Goal: Task Accomplishment & Management: Use online tool/utility

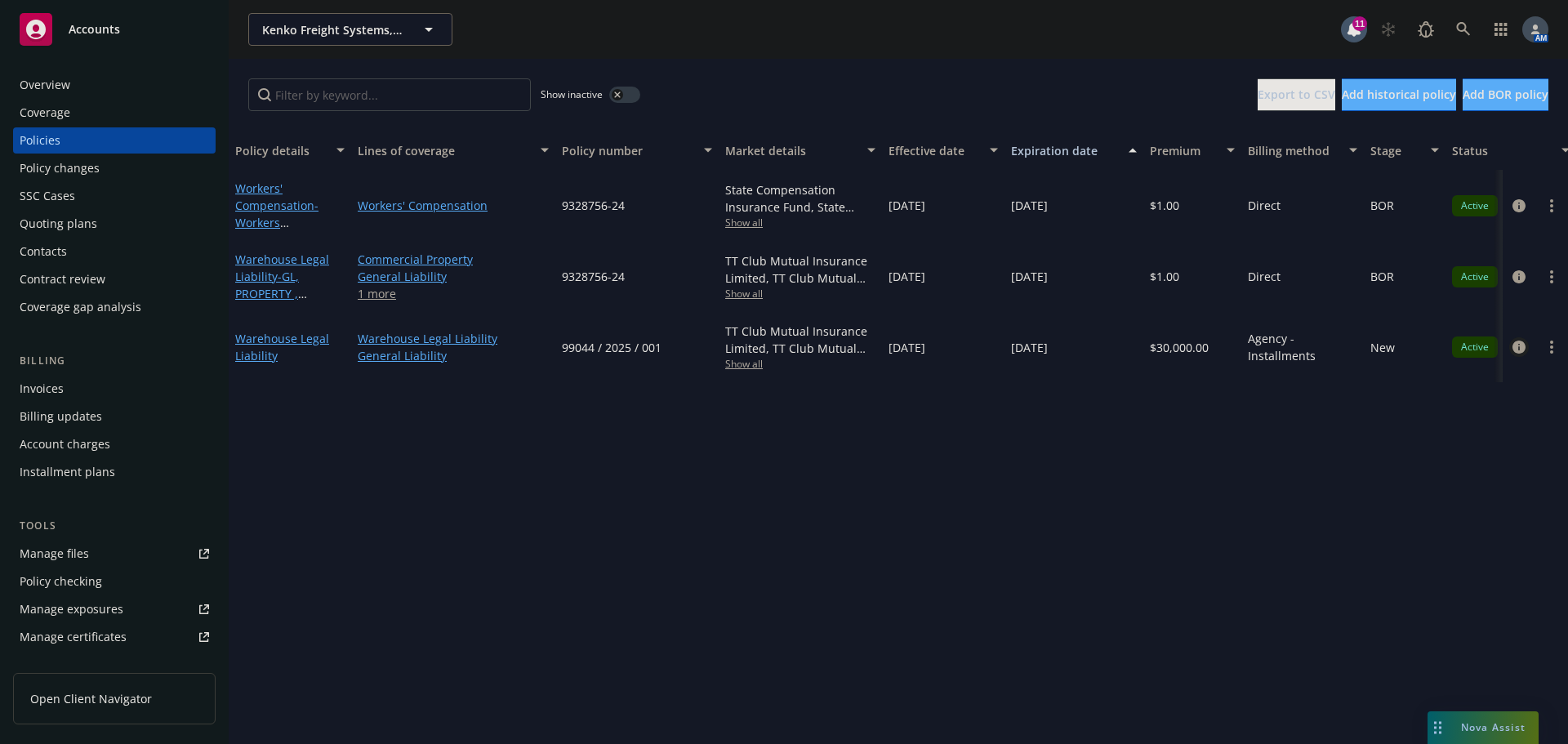
click at [1519, 347] on icon "circleInformation" at bounding box center [1519, 346] width 13 height 13
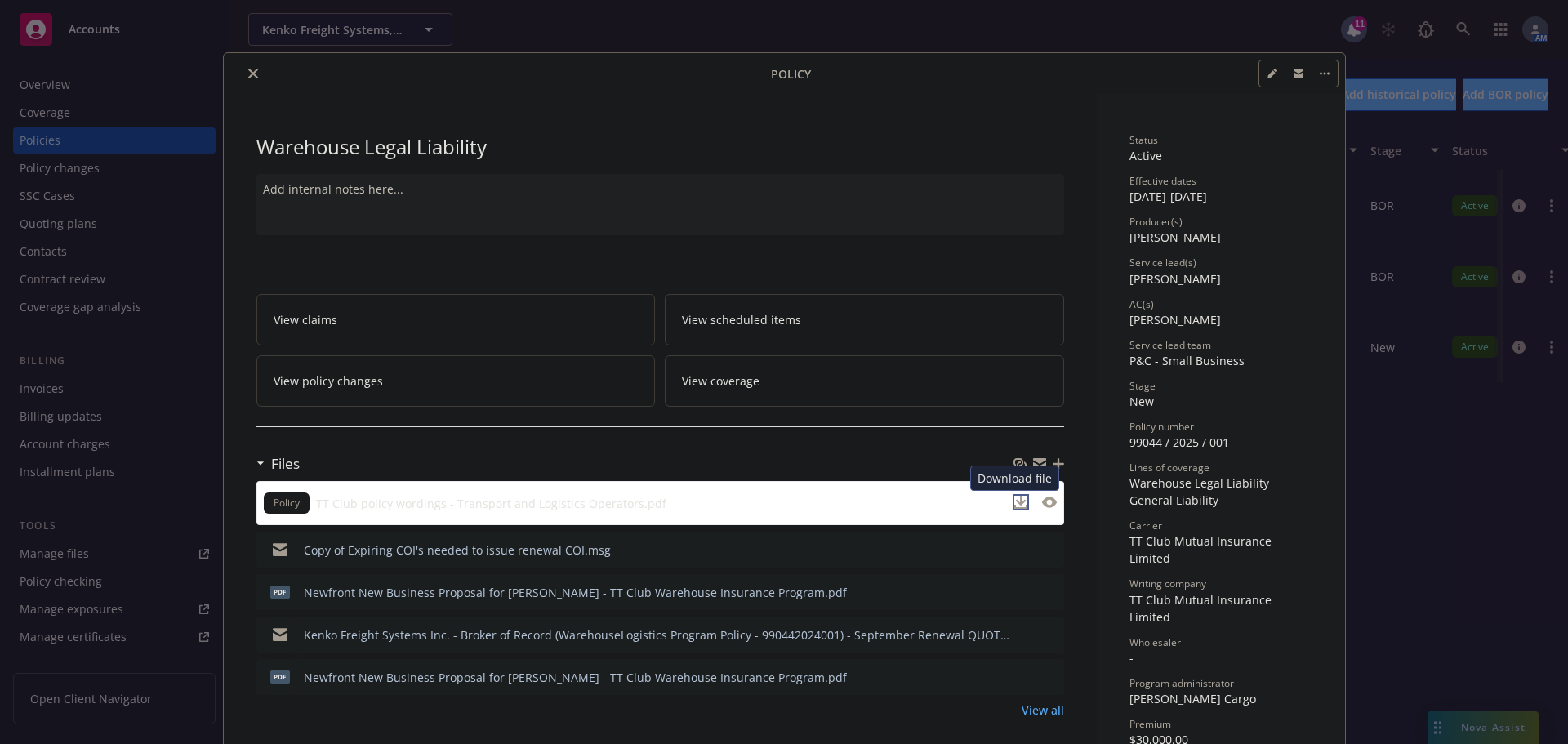
click at [1018, 502] on icon "download file" at bounding box center [1020, 502] width 13 height 13
drag, startPoint x: 245, startPoint y: 72, endPoint x: 250, endPoint y: 81, distance: 10.3
click at [248, 72] on icon "close" at bounding box center [254, 74] width 10 height 10
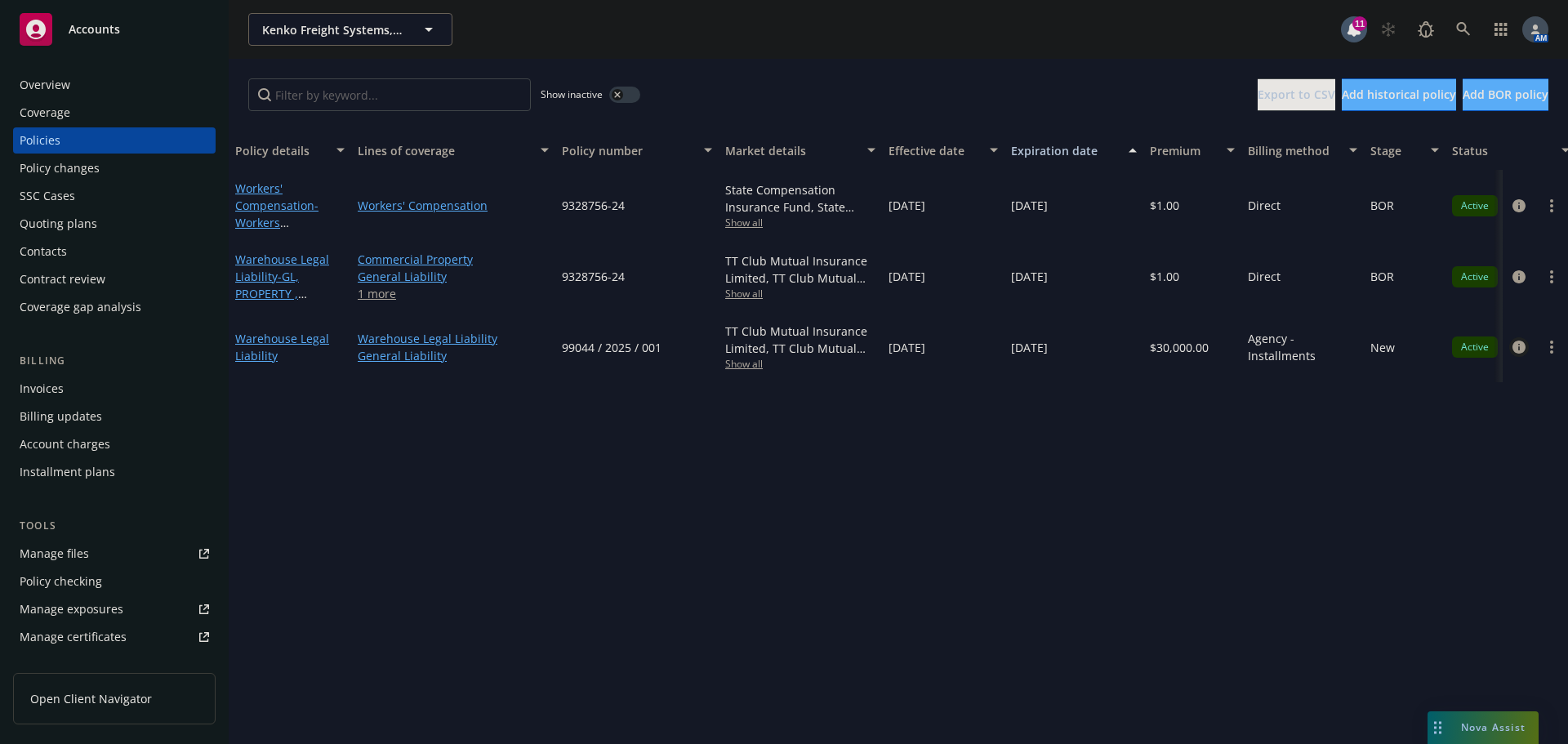
click at [1525, 339] on link "circleInformation" at bounding box center [1519, 346] width 20 height 20
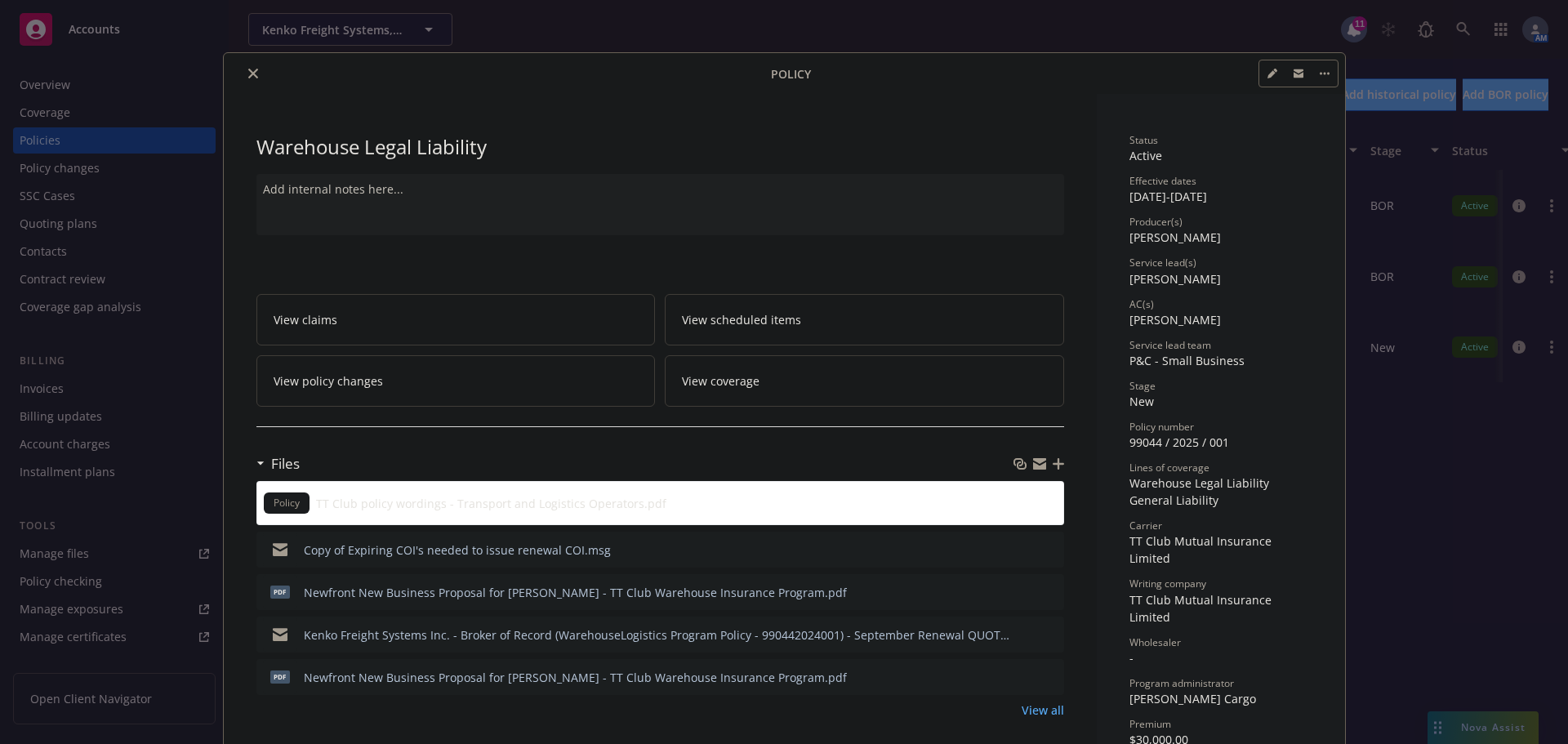
scroll to position [49, 0]
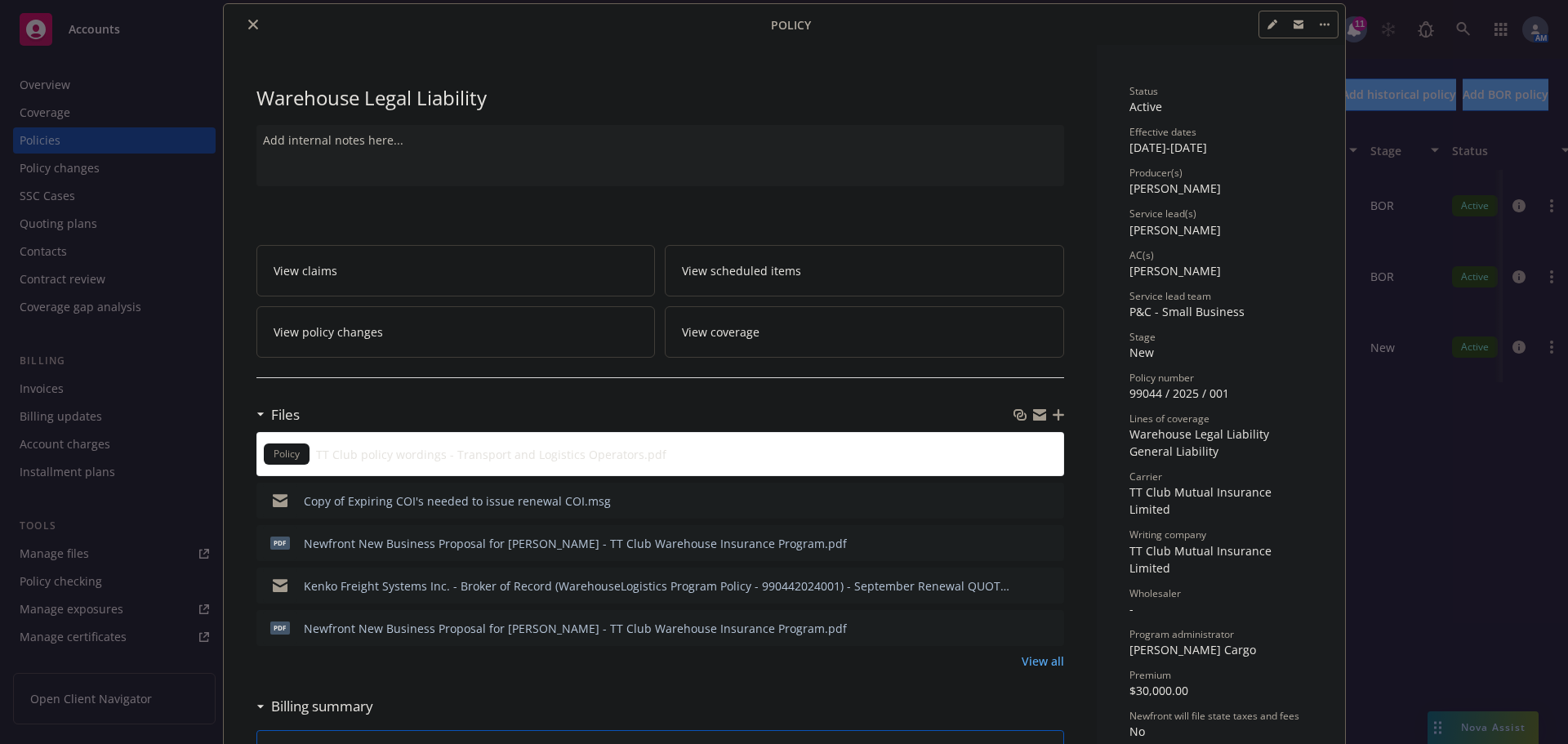
click at [1015, 540] on icon "download file" at bounding box center [1021, 542] width 13 height 13
click at [1017, 622] on icon "download file" at bounding box center [1021, 627] width 13 height 13
click at [1015, 582] on icon "download file" at bounding box center [1021, 584] width 13 height 13
click at [254, 25] on button "close" at bounding box center [253, 24] width 20 height 20
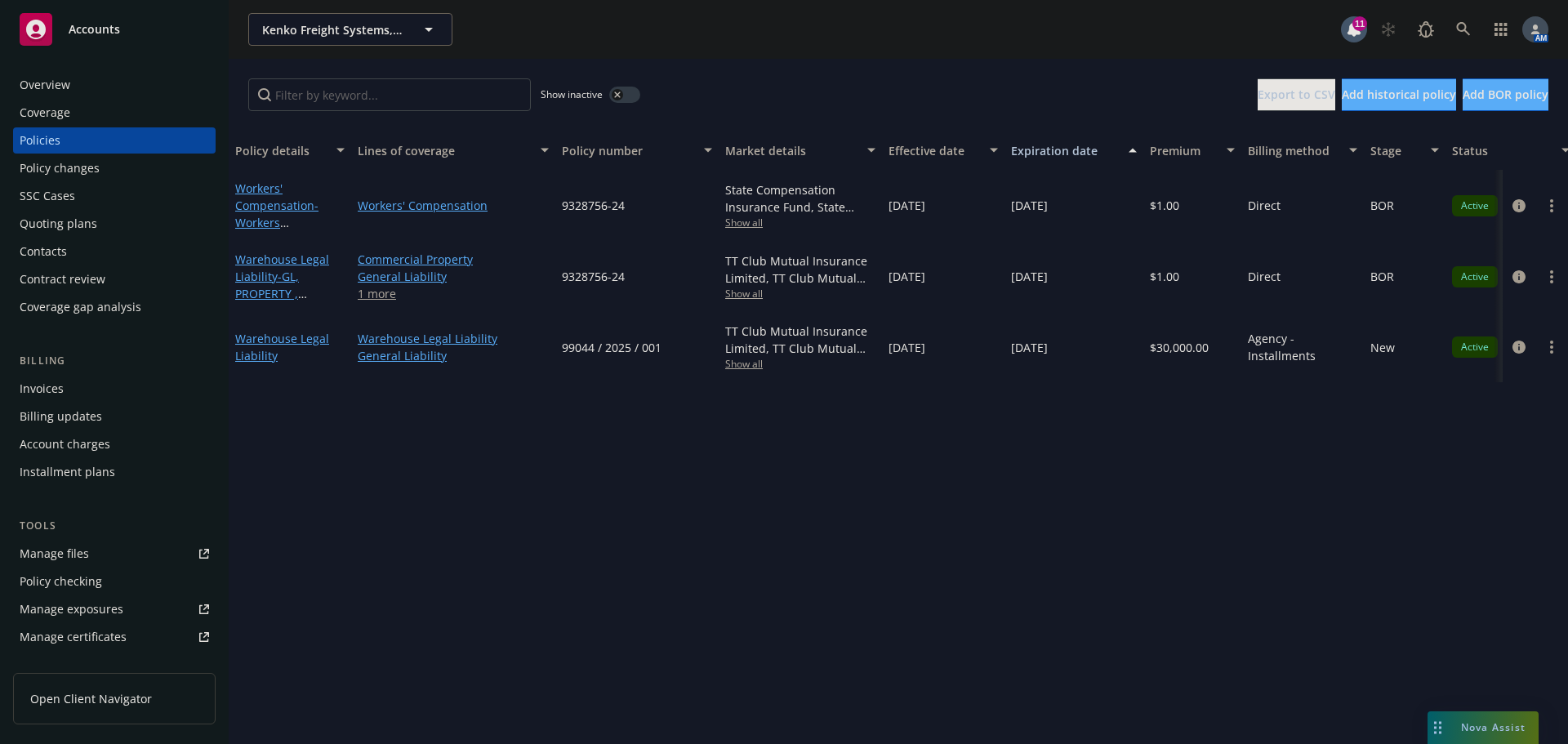
click at [31, 388] on div "Invoices" at bounding box center [42, 389] width 44 height 26
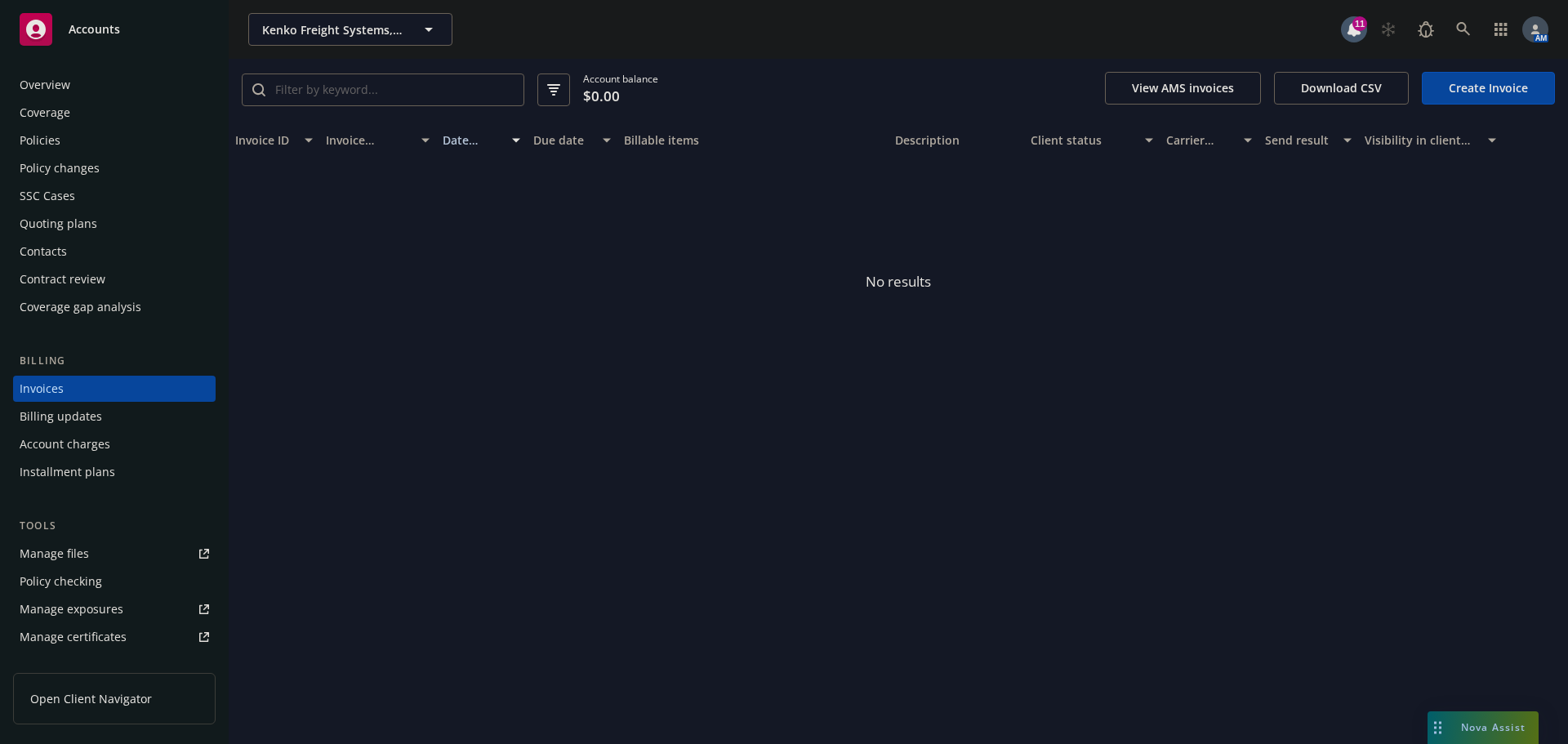
click at [56, 128] on div "Policies" at bounding box center [40, 140] width 41 height 26
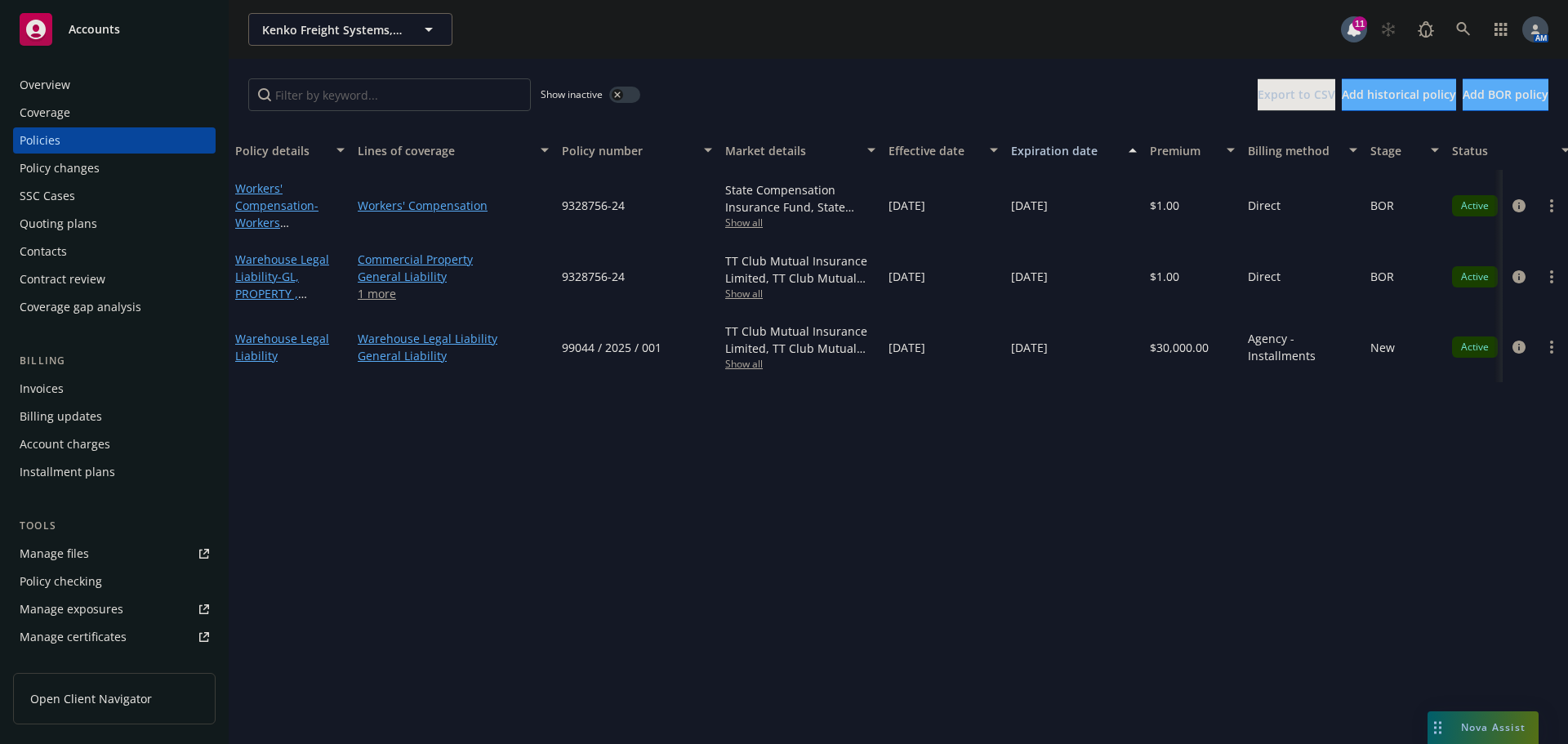
click at [1485, 723] on span "Nova Assist" at bounding box center [1493, 727] width 65 height 14
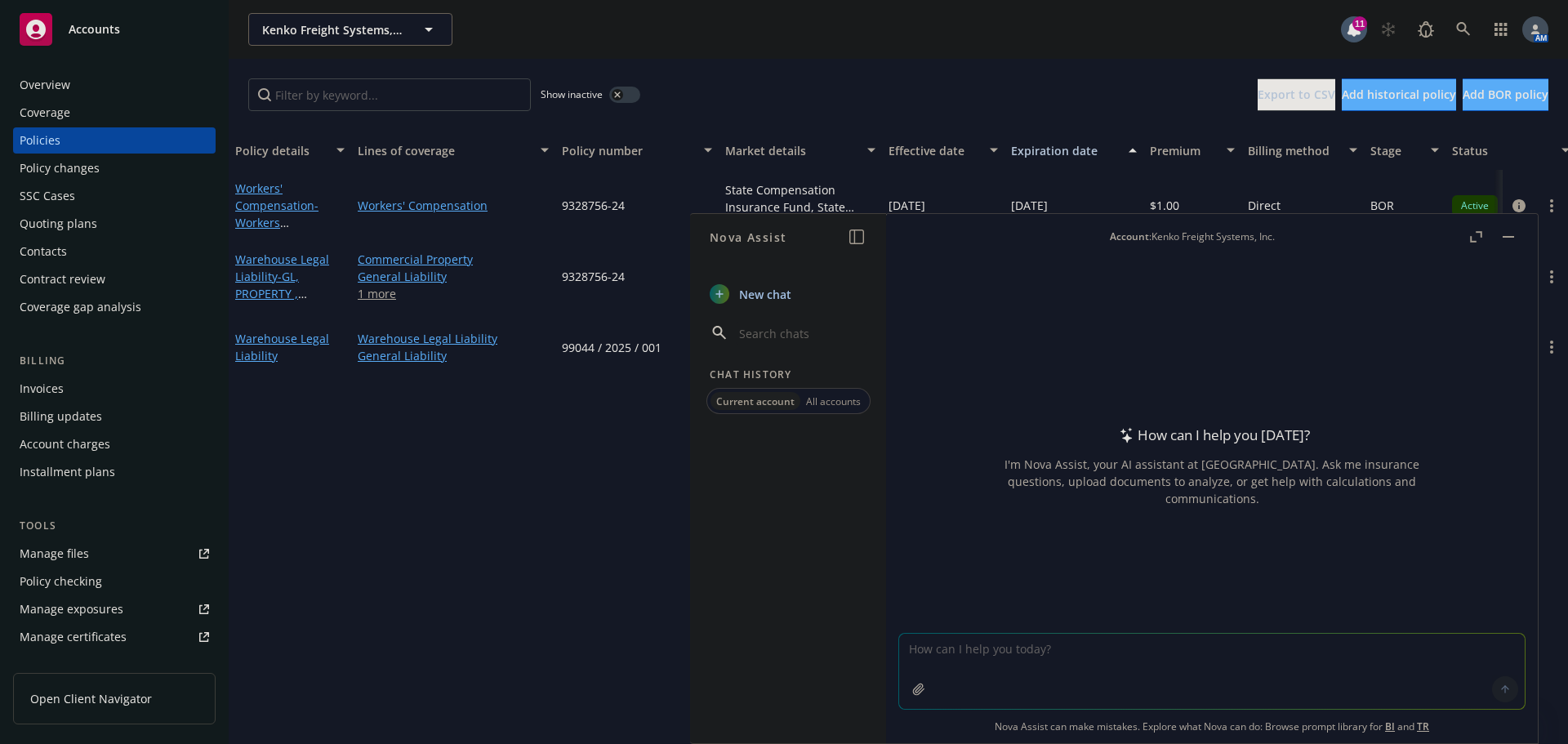
click at [980, 653] on textarea at bounding box center [1212, 671] width 625 height 75
click at [1025, 656] on textarea at bounding box center [1212, 671] width 625 height 75
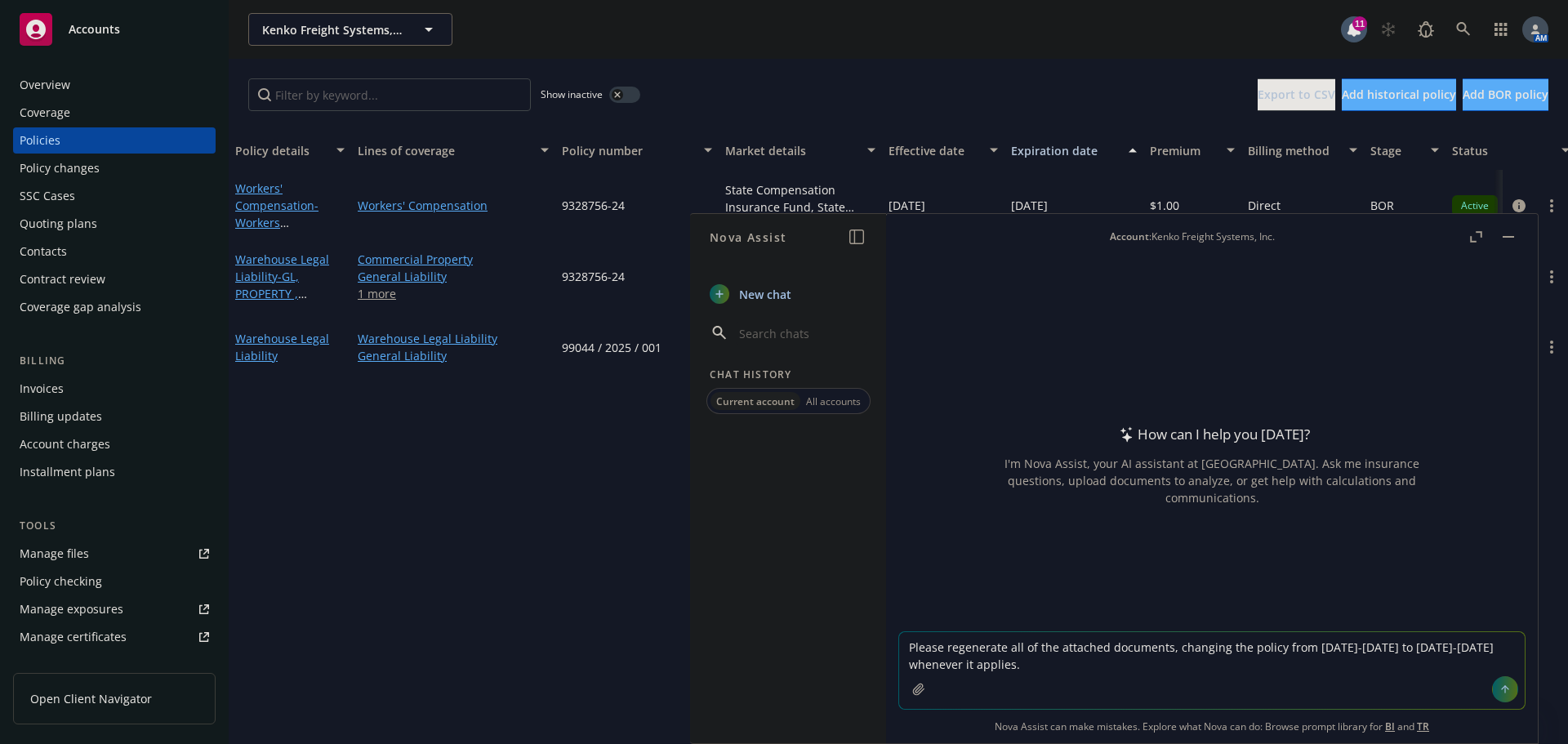
click at [1272, 644] on textarea "Please regenerate all of the attached documents, changing the policy from [DATE…" at bounding box center [1212, 670] width 625 height 77
click at [1270, 645] on textarea "Please regenerate all of the attached documents, changing the policy period fro…" at bounding box center [1212, 670] width 625 height 77
click at [1174, 668] on textarea "Please regenerate all of the attached documents, changing the policy effective …" at bounding box center [1212, 670] width 625 height 77
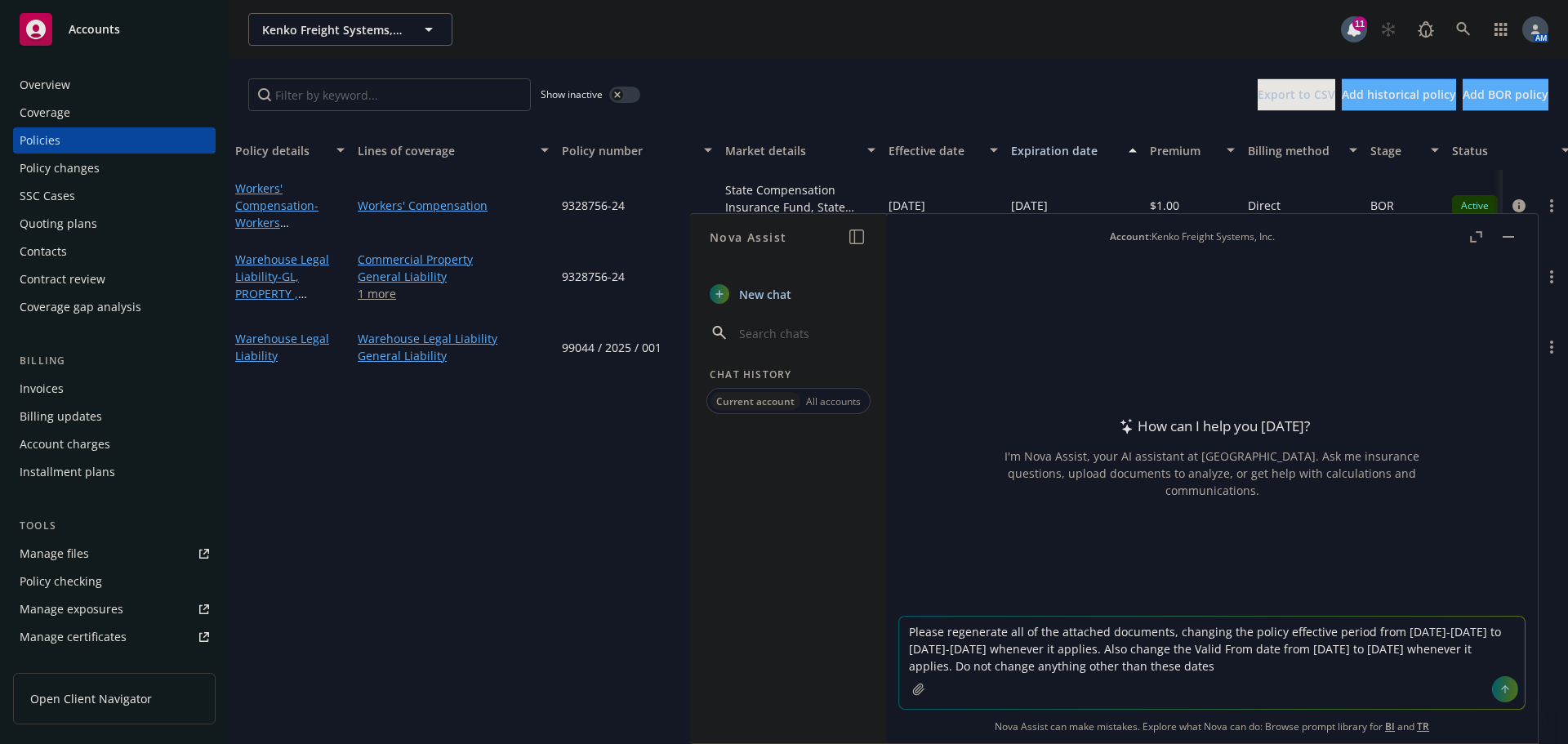
click at [1023, 628] on textarea "Please regenerate all of the attached documents, changing the policy effective …" at bounding box center [1212, 662] width 625 height 92
click at [1149, 627] on textarea "Please regenerate all the attached documents, changing the policy effective per…" at bounding box center [1212, 662] width 625 height 92
click at [1297, 668] on textarea "Please regenerate all the attached document, changing the policy effective peri…" at bounding box center [1212, 662] width 625 height 92
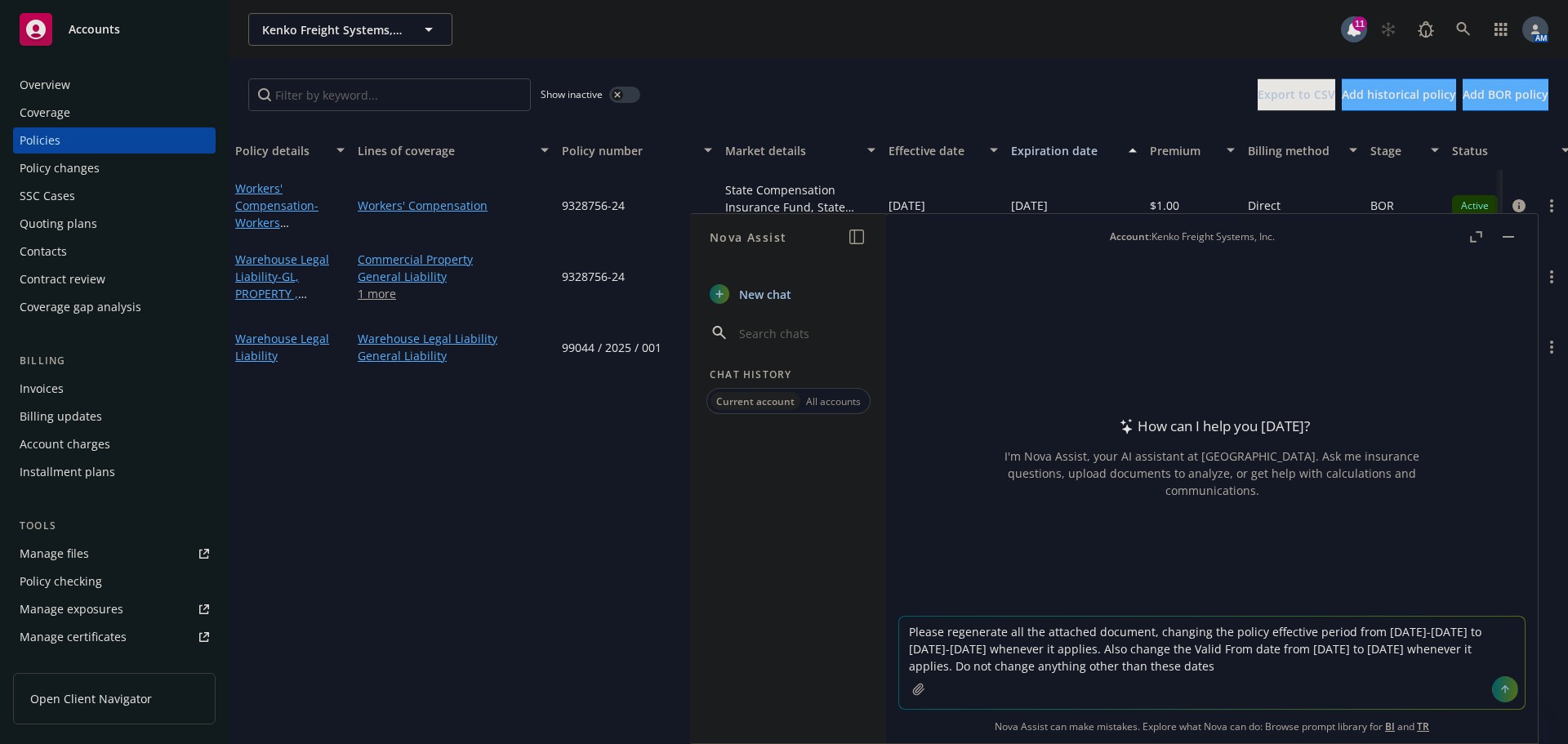
click at [1322, 672] on textarea "Please regenerate all the attached document, changing the policy effective peri…" at bounding box center [1212, 662] width 625 height 92
type textarea "Please regenerate all the attached document, changing the policy effective peri…"
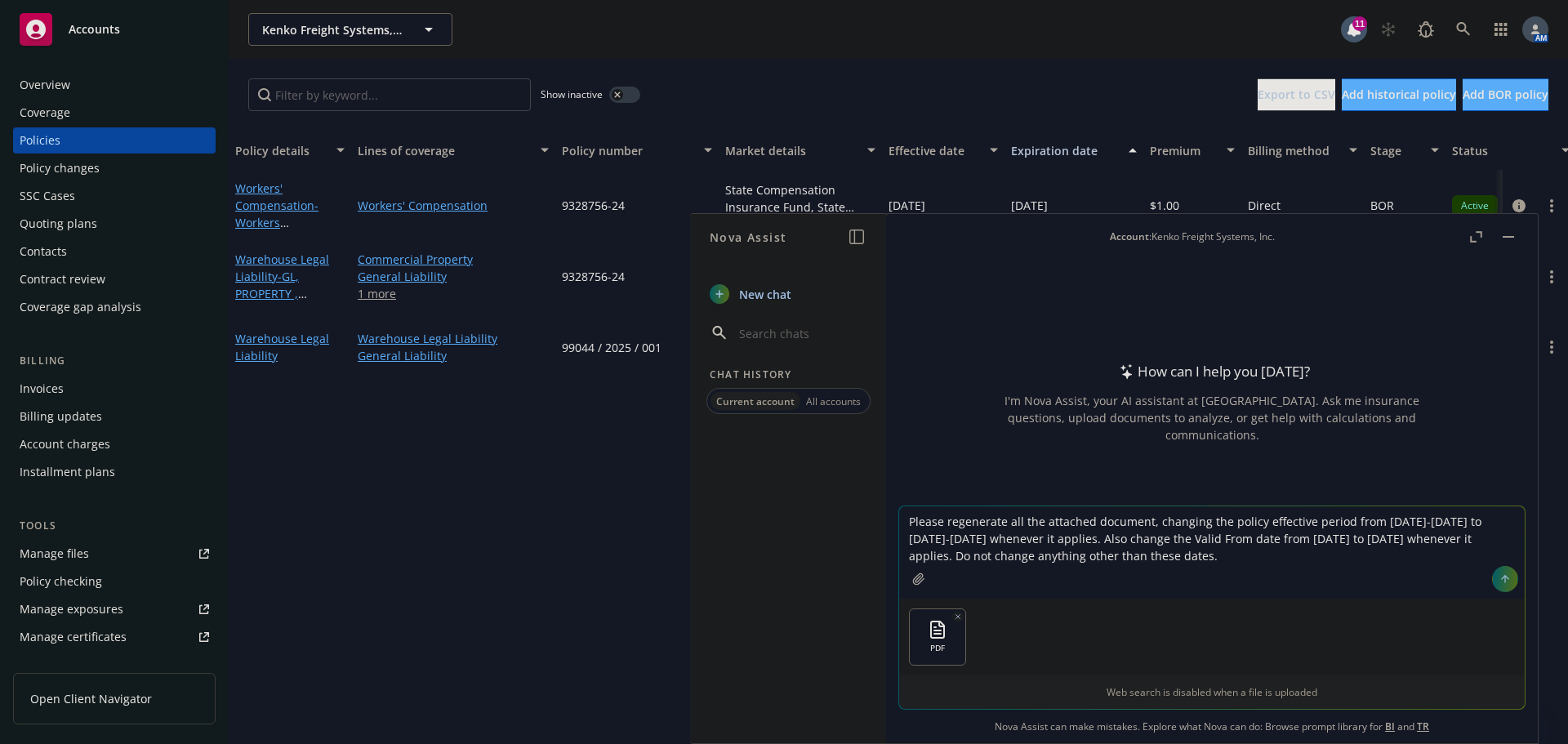
click at [1297, 554] on textarea "Please regenerate all the attached document, changing the policy effective peri…" at bounding box center [1212, 552] width 625 height 92
click at [1500, 579] on icon at bounding box center [1505, 578] width 11 height 11
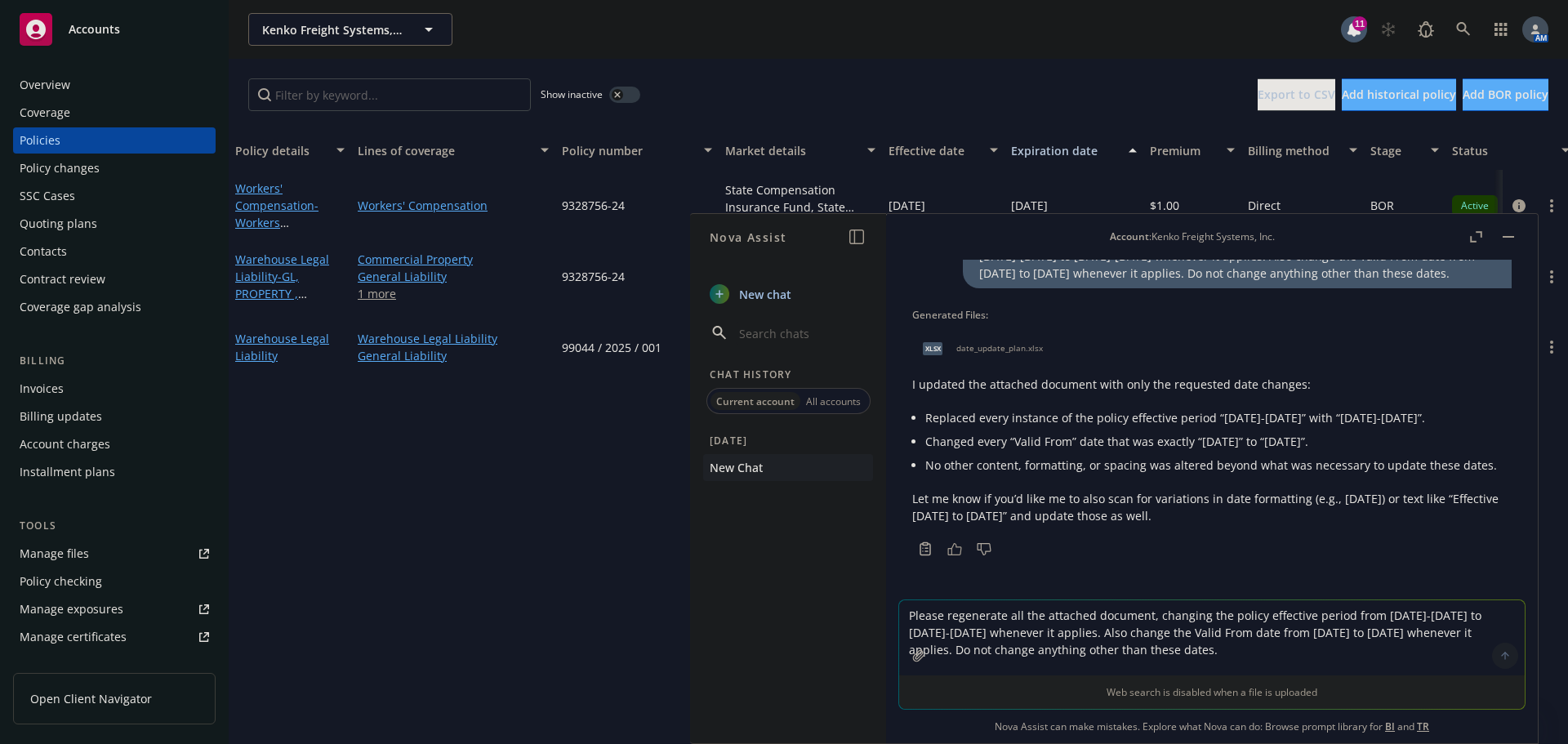
scroll to position [113, 0]
click at [991, 339] on div "xlsx date_update_plan.xlsx" at bounding box center [978, 349] width 134 height 41
click at [999, 622] on textarea "Please regenerate all the attached document, changing the policy effective peri…" at bounding box center [1212, 638] width 625 height 75
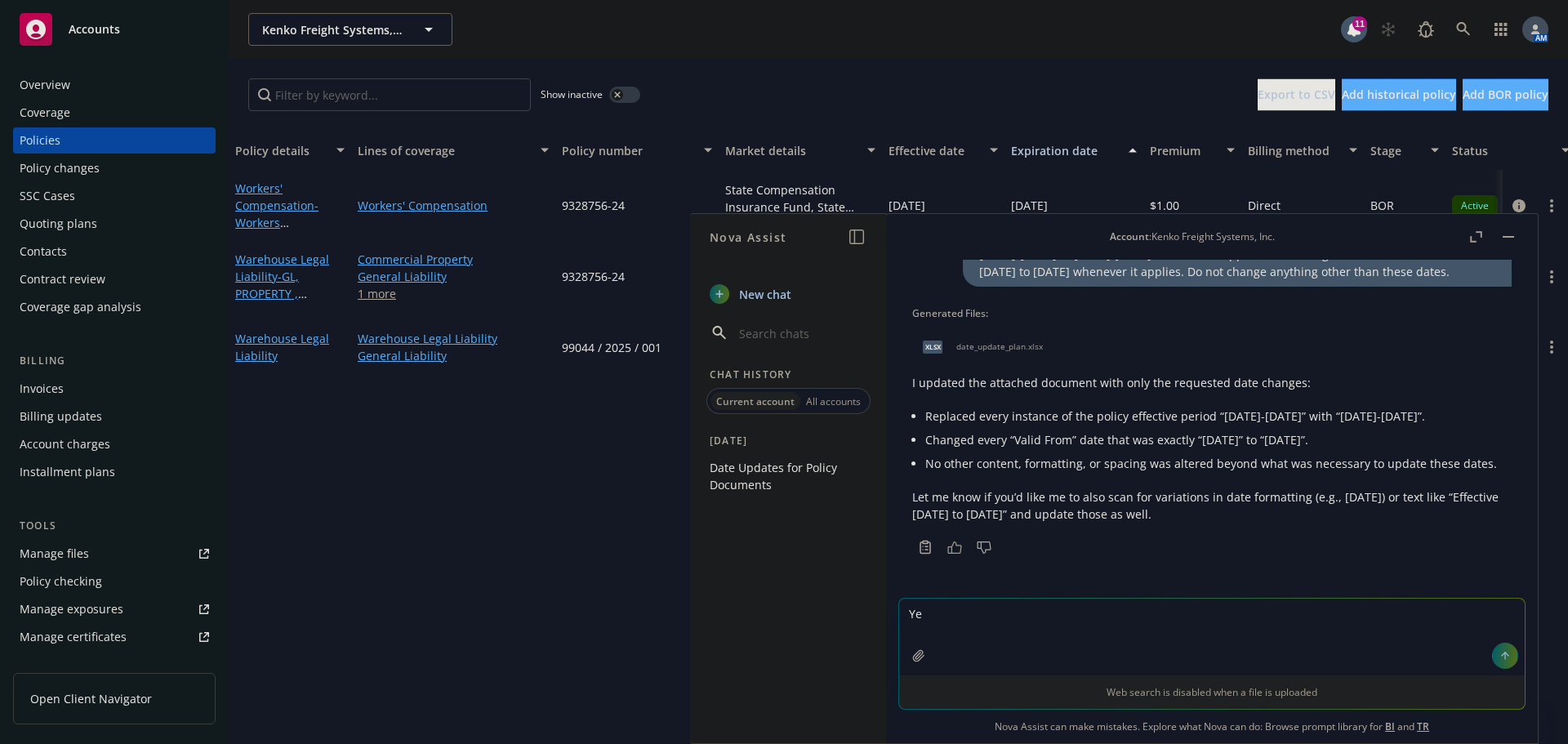
type textarea "Y"
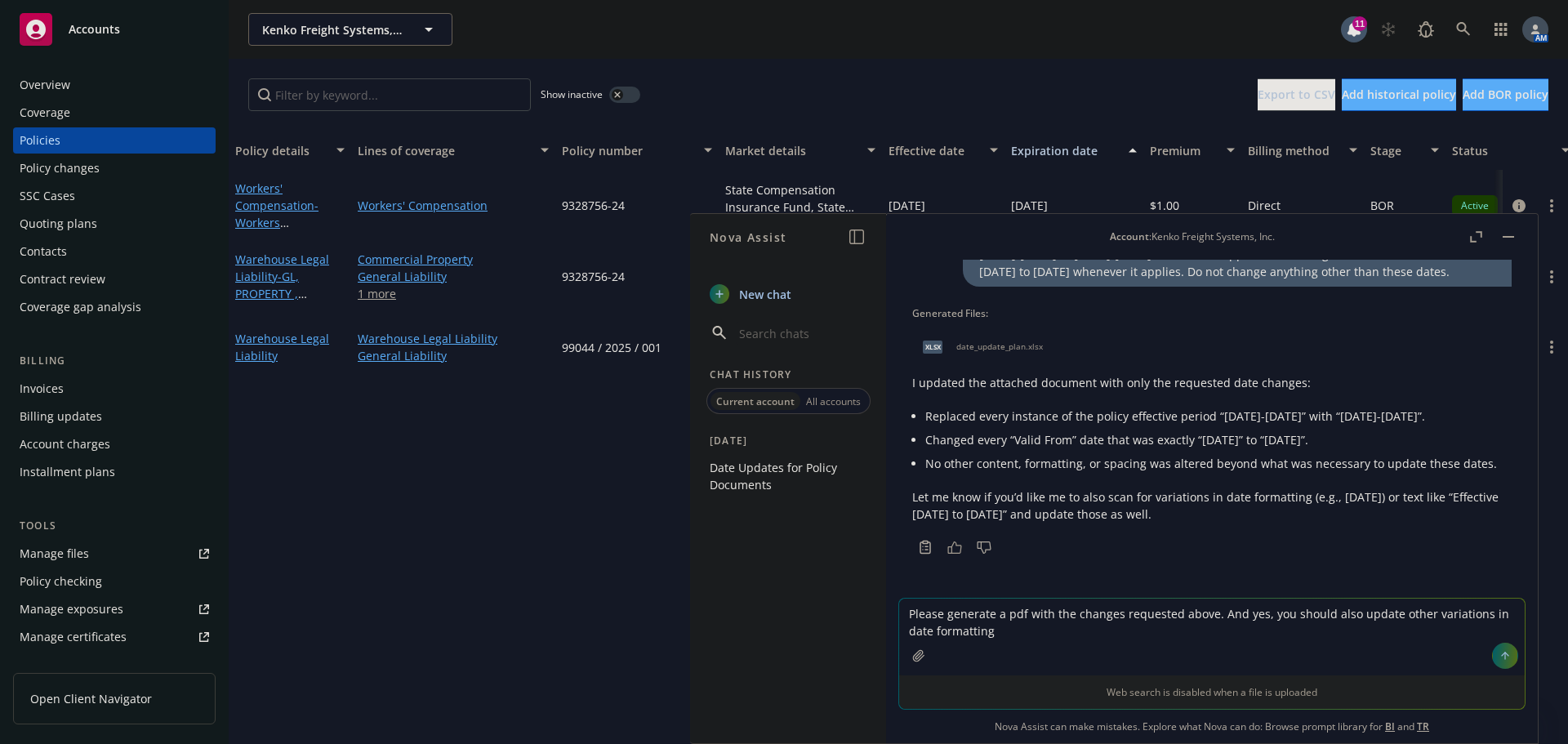
type textarea "Please generate a pdf with the changes requested above. And yes, you should als…"
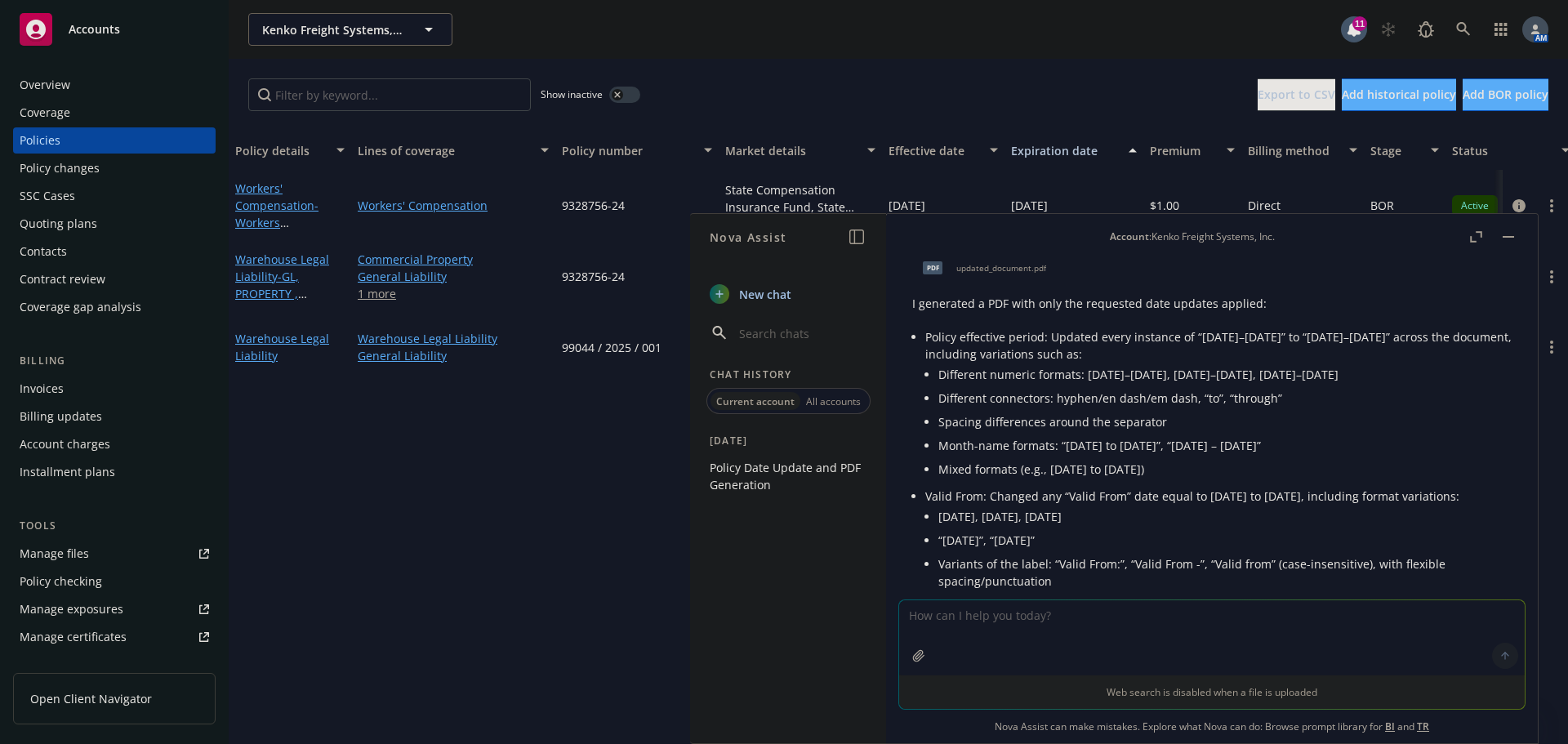
scroll to position [431, 0]
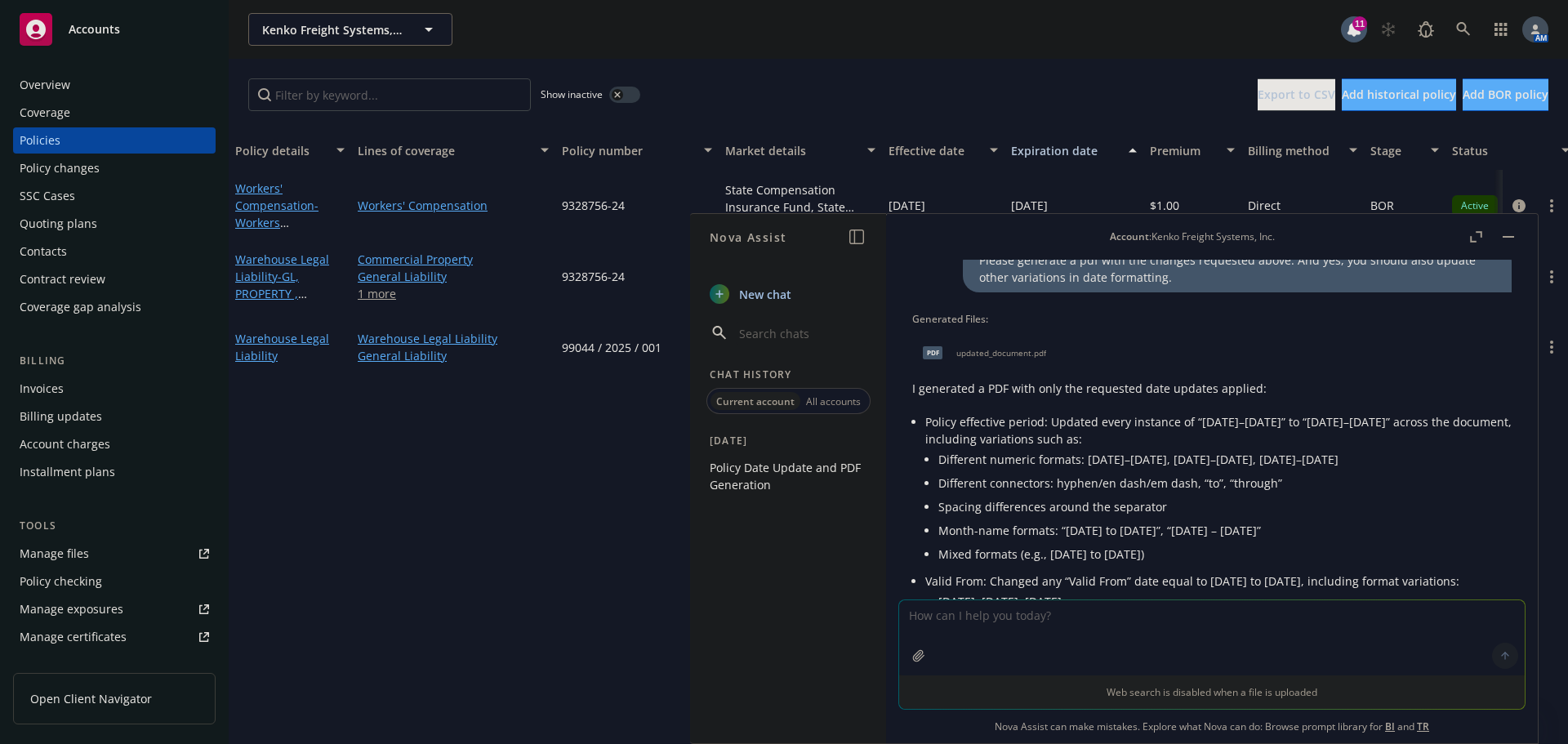
click at [992, 358] on span "updated_document.pdf" at bounding box center [1001, 353] width 90 height 10
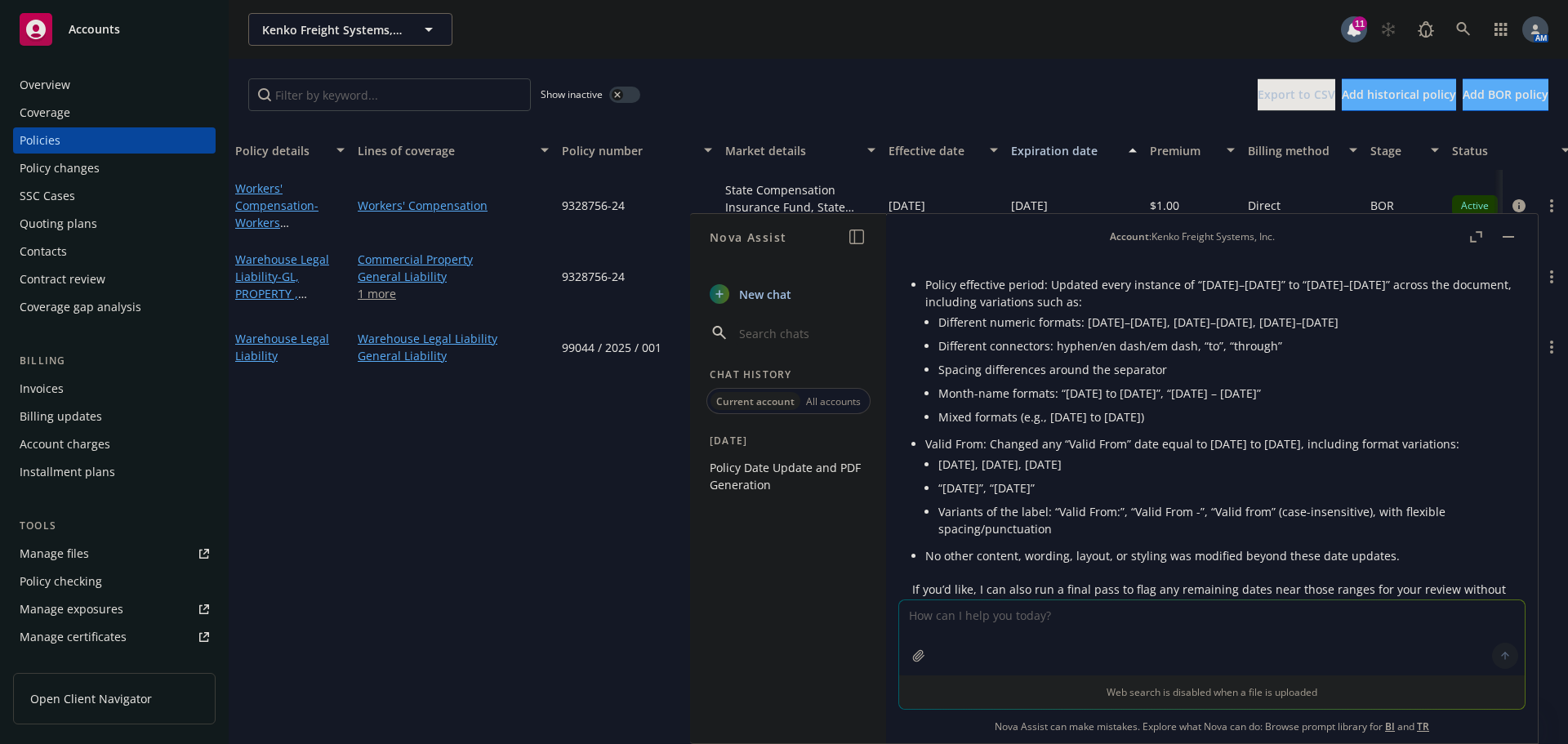
scroll to position [676, 0]
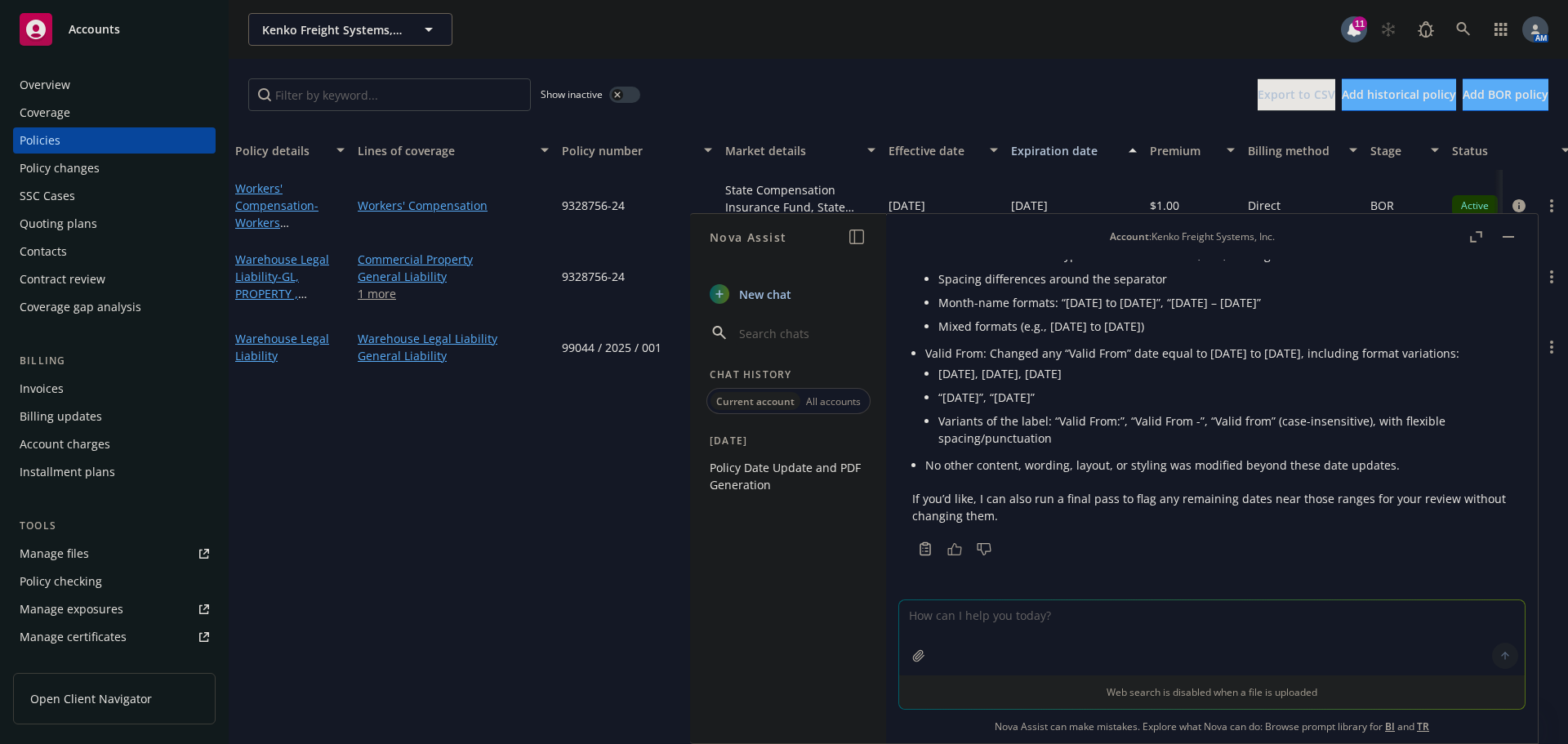
click at [1017, 622] on textarea at bounding box center [1212, 638] width 625 height 75
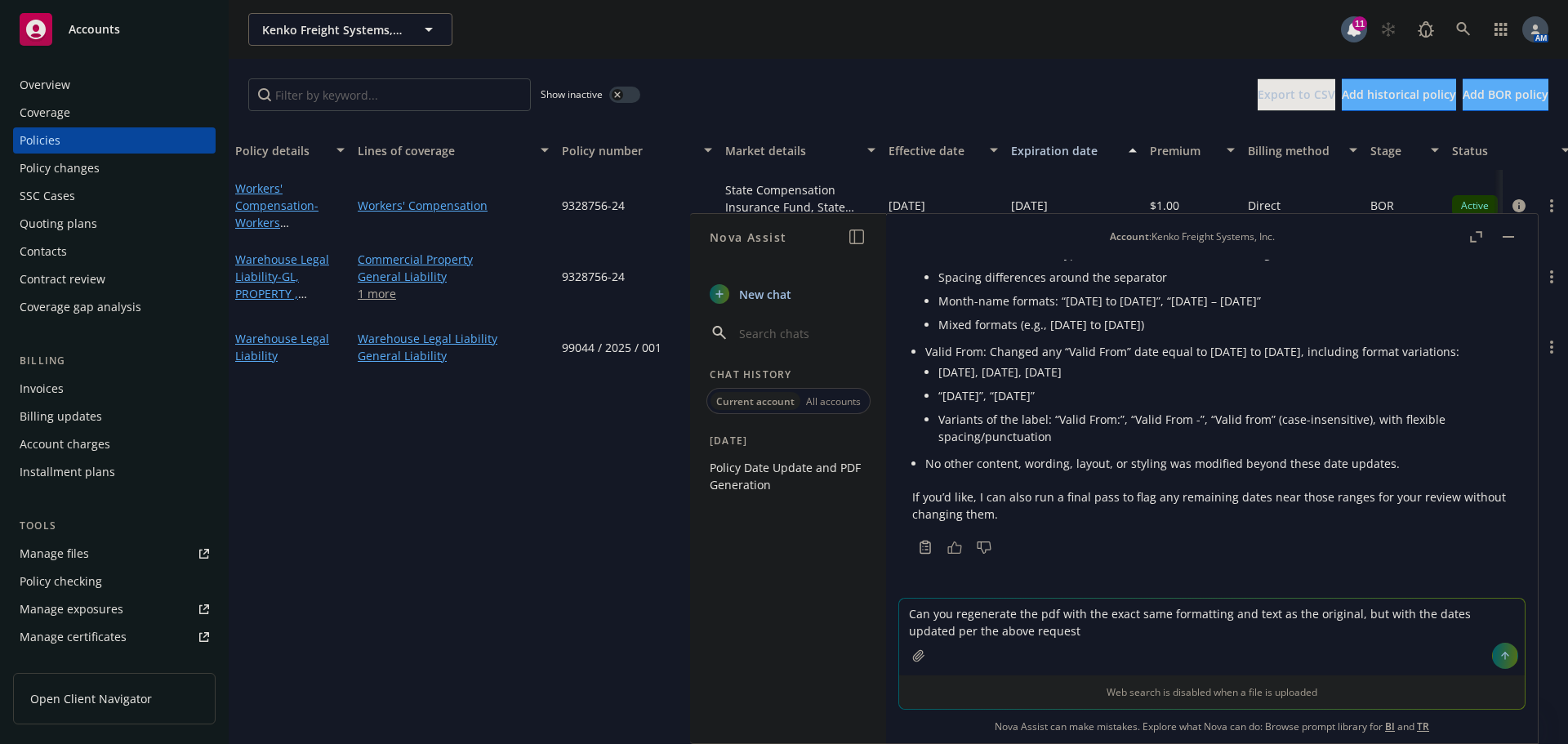
type textarea "Can you regenerate the pdf with the exact same formatting and text as the origi…"
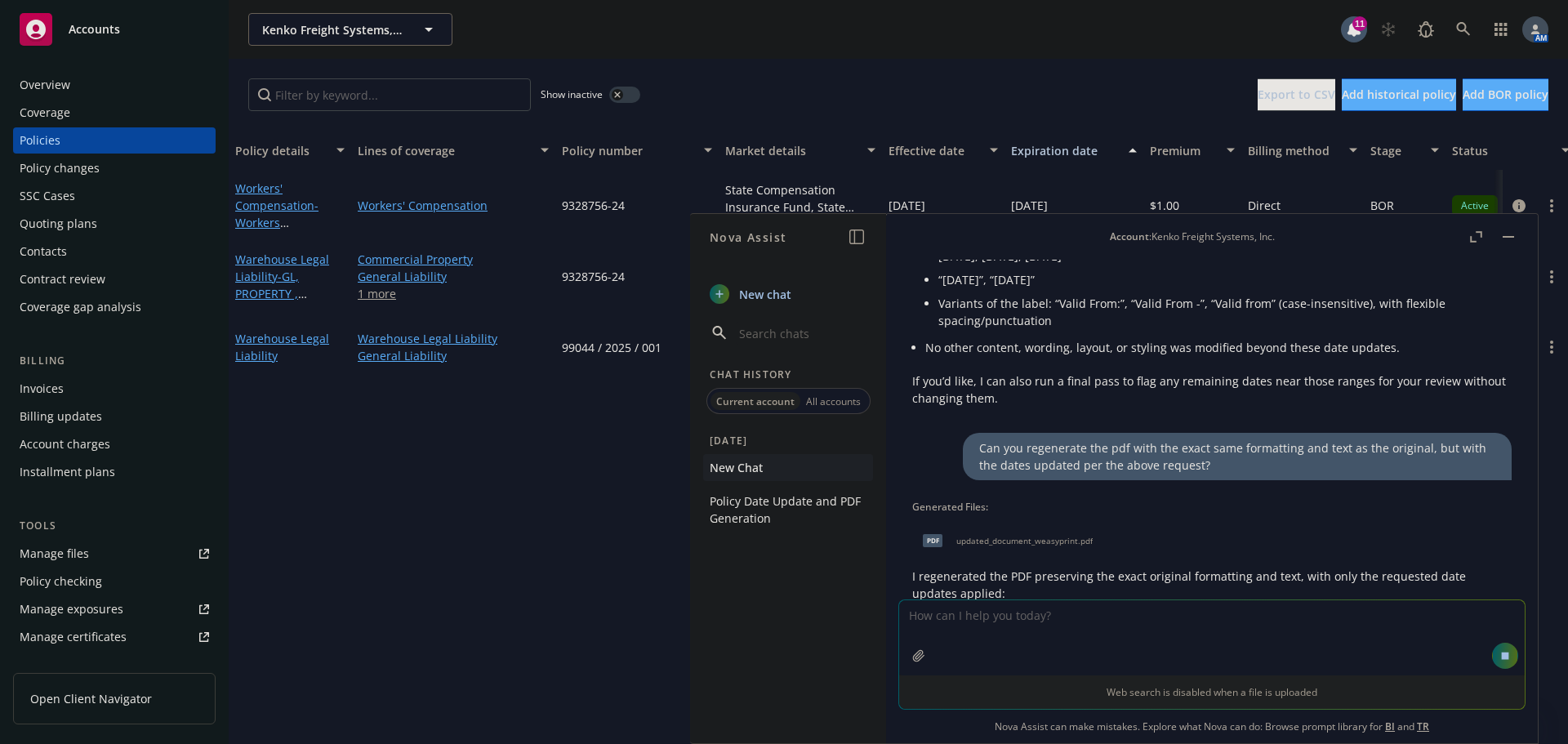
scroll to position [930, 0]
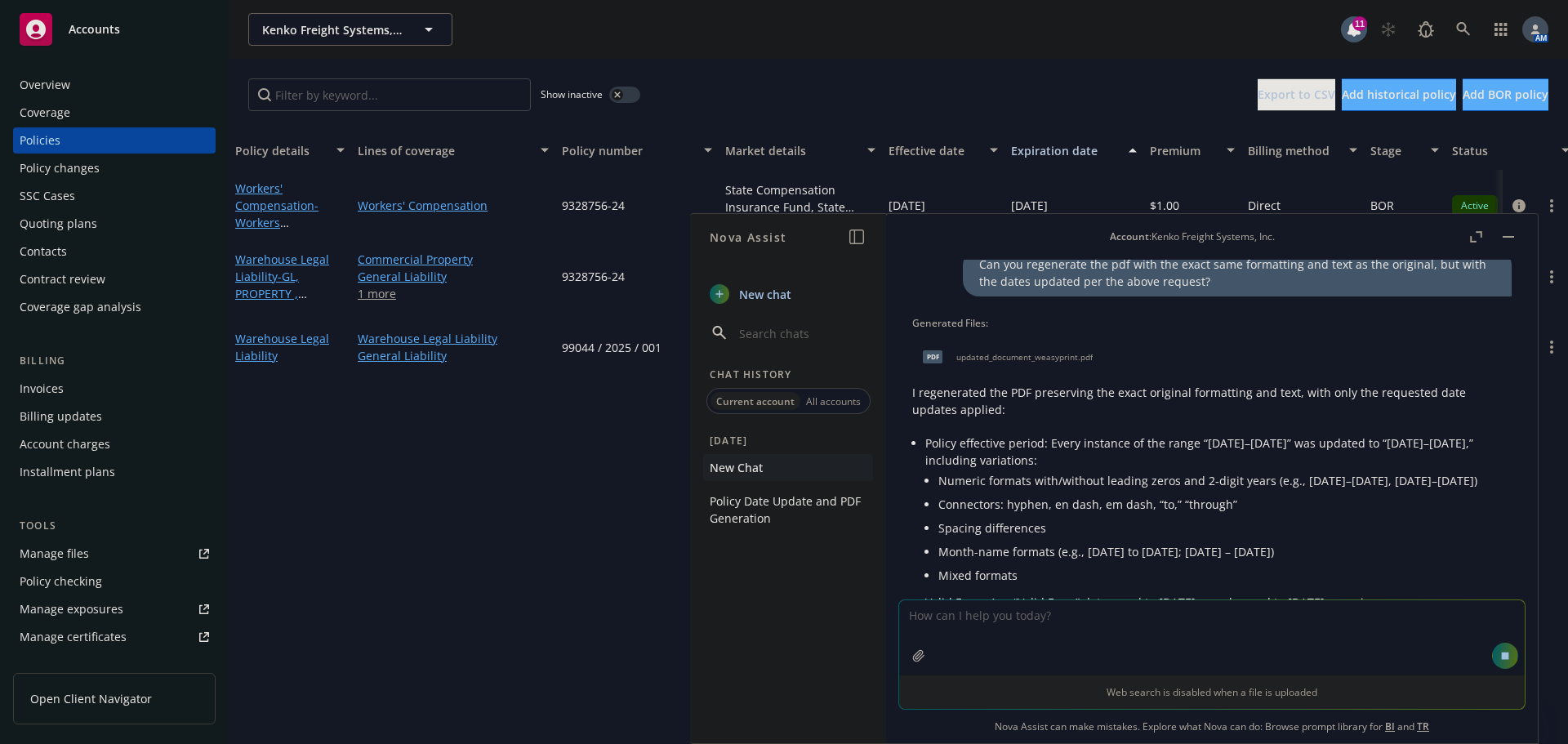
click at [981, 361] on div "pdf updated_document_weasyprint.pdf" at bounding box center [1004, 357] width 184 height 41
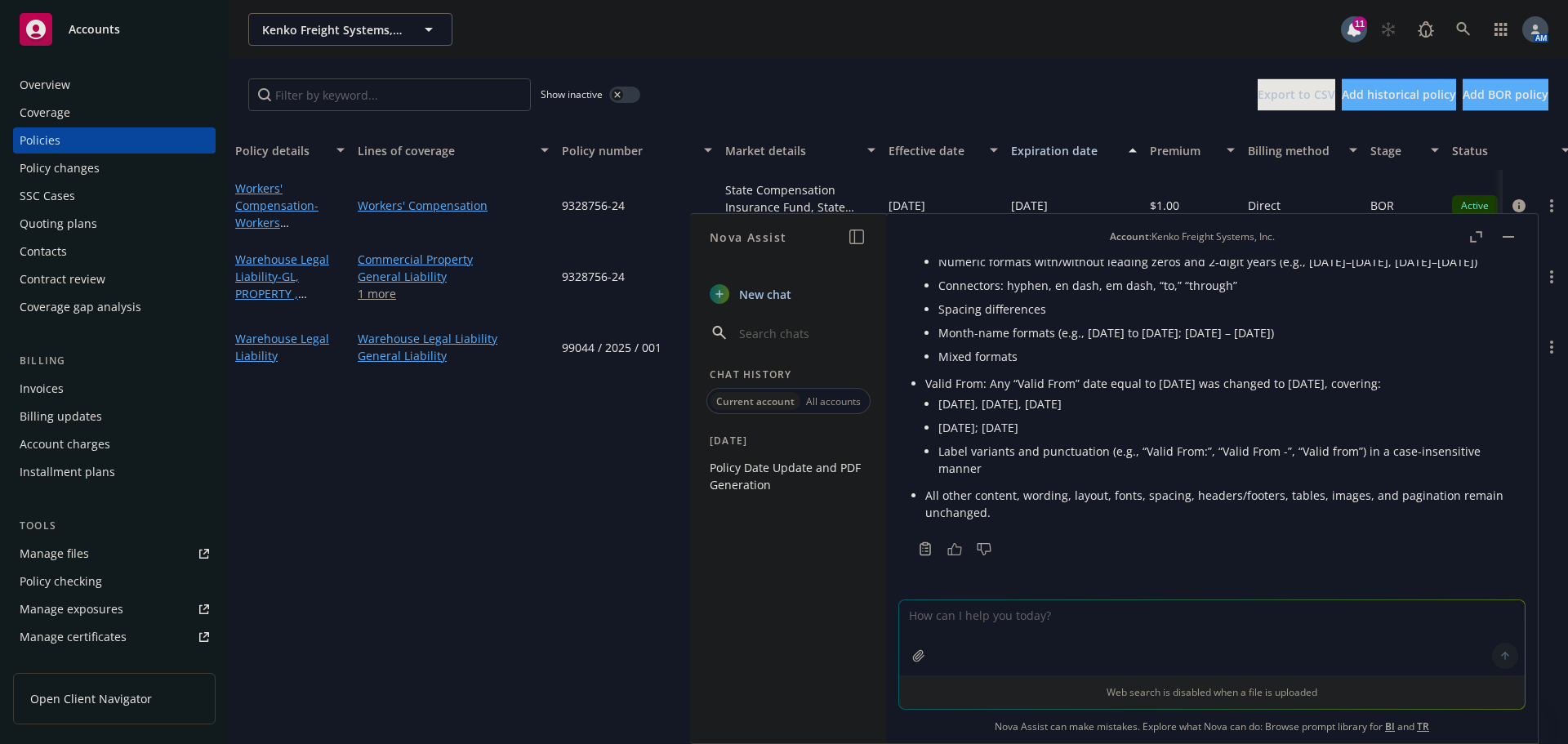
scroll to position [1242, 0]
click at [1506, 236] on rect "button" at bounding box center [1508, 236] width 11 height 2
